Goal: Information Seeking & Learning: Find specific fact

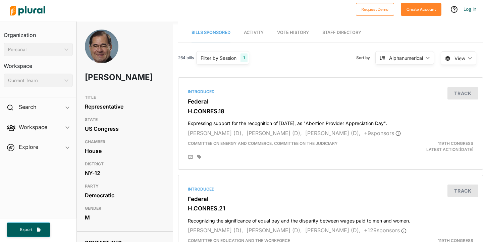
click at [260, 33] on span "Activity" at bounding box center [254, 32] width 20 height 5
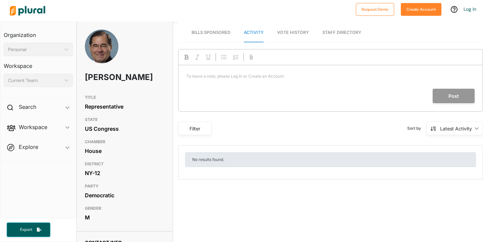
click at [290, 36] on link "Vote History" at bounding box center [293, 32] width 32 height 19
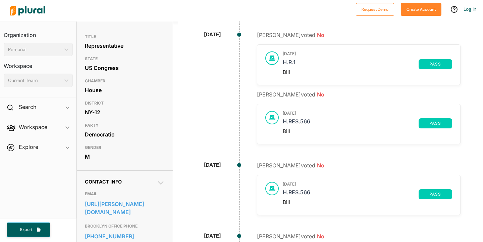
scroll to position [58, 0]
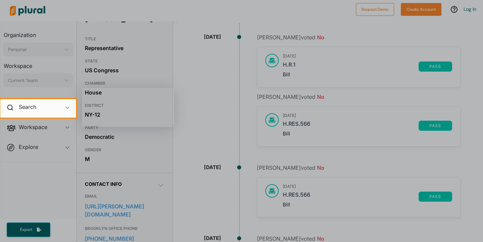
click at [201, 75] on div at bounding box center [241, 49] width 483 height 99
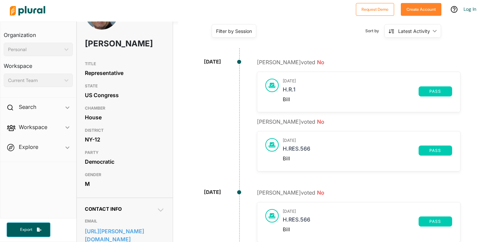
scroll to position [0, 0]
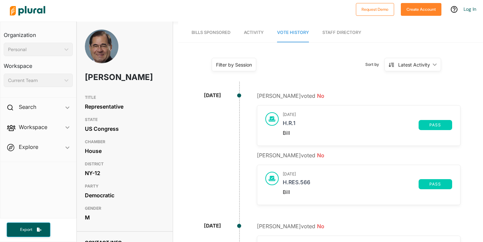
click at [262, 31] on span "Activity" at bounding box center [254, 32] width 20 height 5
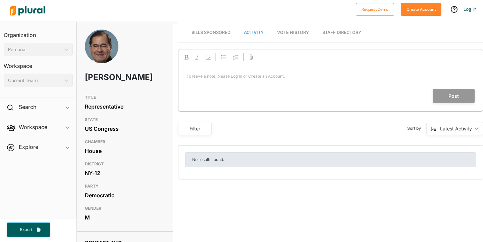
click at [208, 30] on span "Bills Sponsored" at bounding box center [211, 32] width 39 height 5
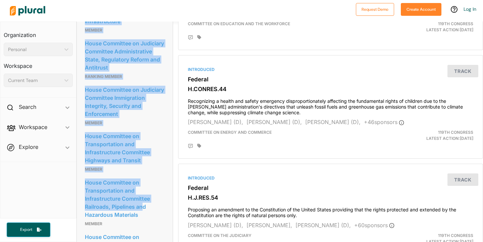
scroll to position [619, 0]
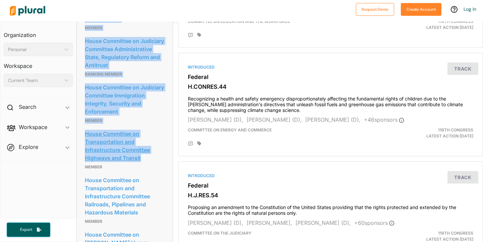
drag, startPoint x: 83, startPoint y: 63, endPoint x: 147, endPoint y: 186, distance: 138.2
click at [147, 186] on div "Committees House Committee on Judiciary Member House Committee on Transportatio…" at bounding box center [125, 116] width 96 height 321
copy div "House Committee on Judiciary Member House Committee on Transportation and Infra…"
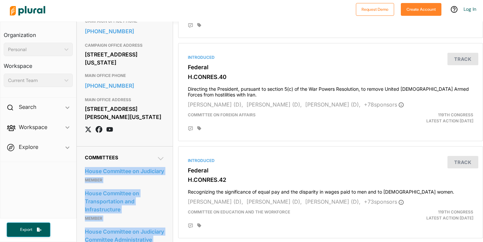
scroll to position [426, 0]
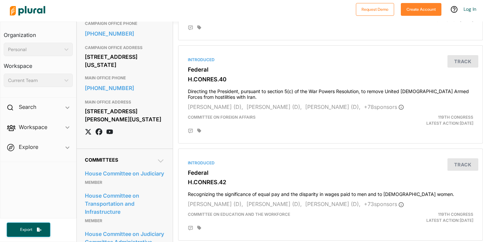
click at [163, 82] on h3 "MAIN OFFICE PHONE" at bounding box center [125, 78] width 80 height 8
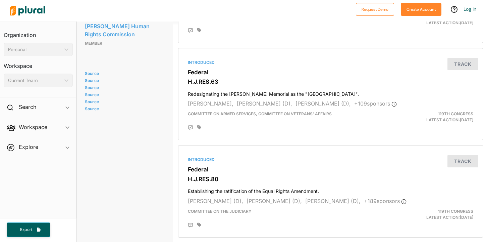
scroll to position [0, 0]
